Goal: Task Accomplishment & Management: Manage account settings

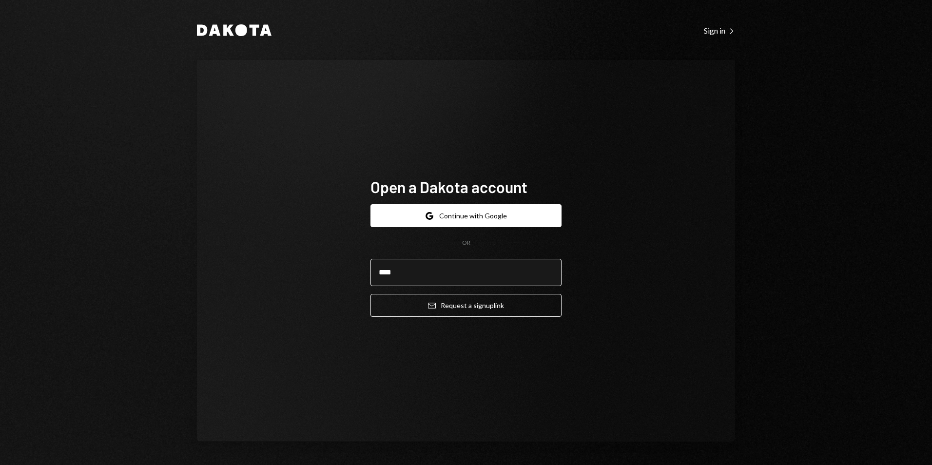
type input "**********"
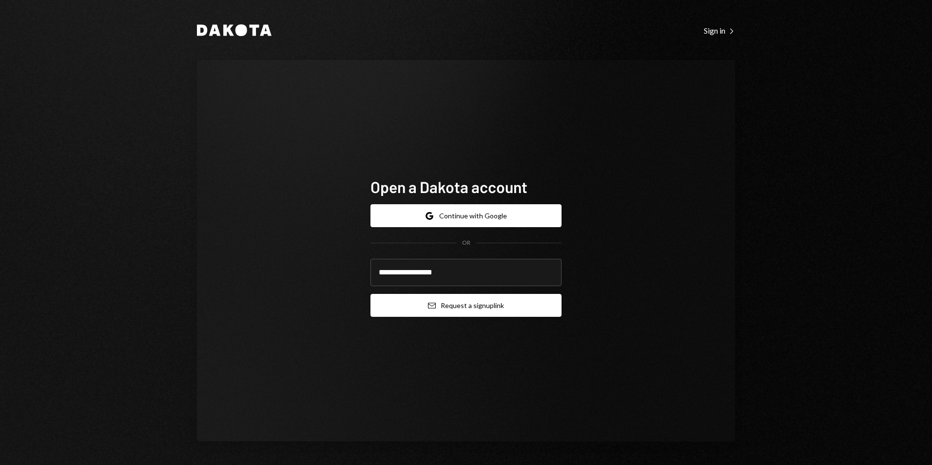
click at [476, 309] on button "Email Request a sign up link" at bounding box center [466, 305] width 191 height 23
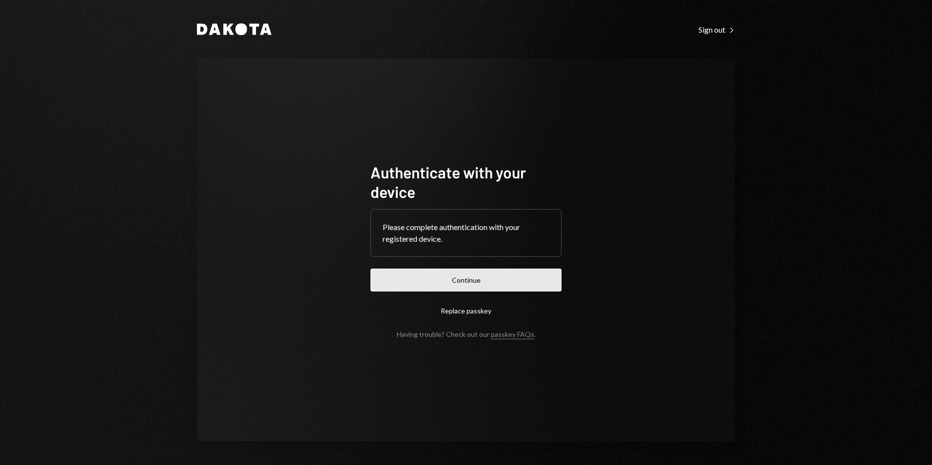
click at [479, 278] on button "Continue" at bounding box center [466, 280] width 191 height 23
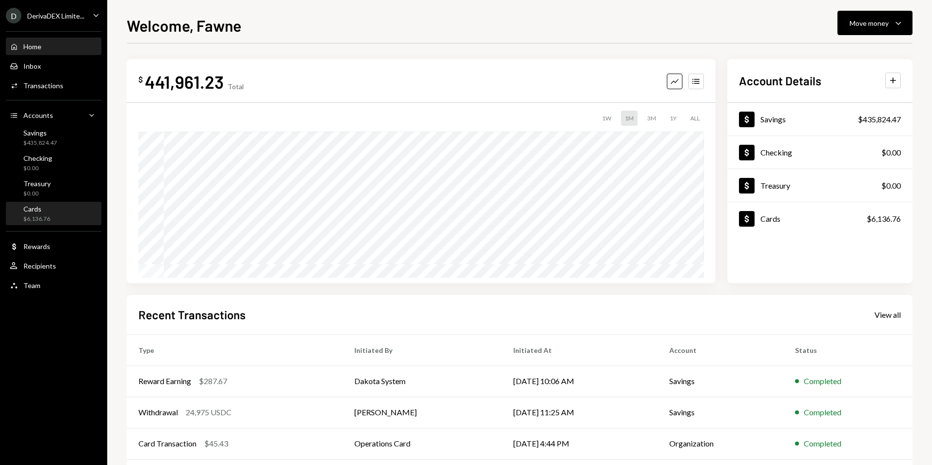
click at [52, 215] on div "Cards $6,136.76" at bounding box center [54, 214] width 88 height 19
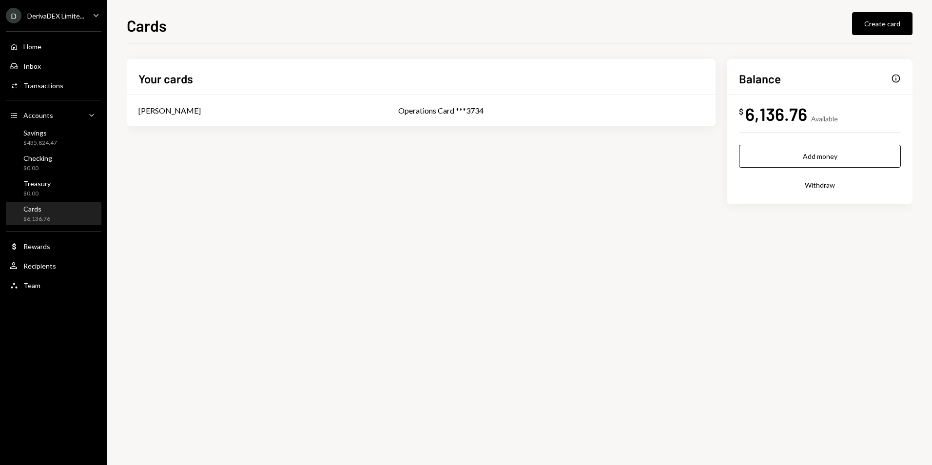
click at [93, 19] on icon "Caret Down" at bounding box center [96, 15] width 11 height 11
drag, startPoint x: 415, startPoint y: 265, endPoint x: 393, endPoint y: 254, distance: 24.6
click at [408, 261] on div "Your cards Glenn Kennedy Operations Card ***3734 Balance Info $ 6,136.76 Availa…" at bounding box center [520, 254] width 786 height 422
click at [40, 48] on div "Home" at bounding box center [32, 46] width 18 height 8
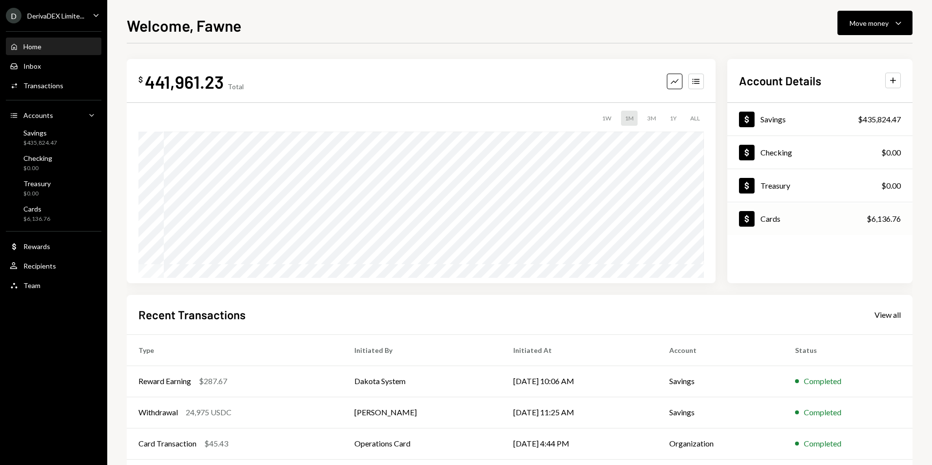
click at [794, 211] on div "Dollar Cards $6,136.76" at bounding box center [820, 219] width 185 height 32
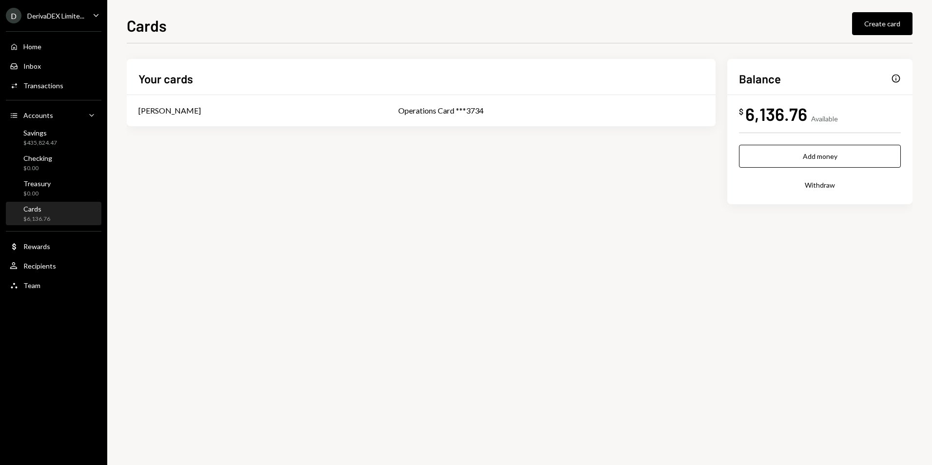
click at [812, 111] on div "$ 6,136.76 Available" at bounding box center [820, 114] width 162 height 22
click at [897, 78] on div "Info" at bounding box center [896, 79] width 10 height 10
click at [898, 78] on div "Info" at bounding box center [896, 79] width 10 height 10
click at [366, 107] on td "Glenn Kennedy" at bounding box center [257, 110] width 260 height 31
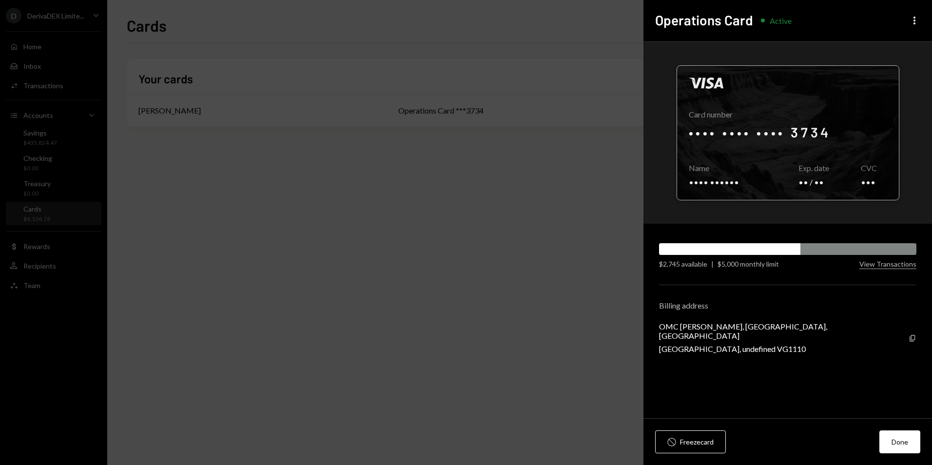
click at [871, 181] on div at bounding box center [788, 133] width 222 height 134
